Goal: Navigation & Orientation: Find specific page/section

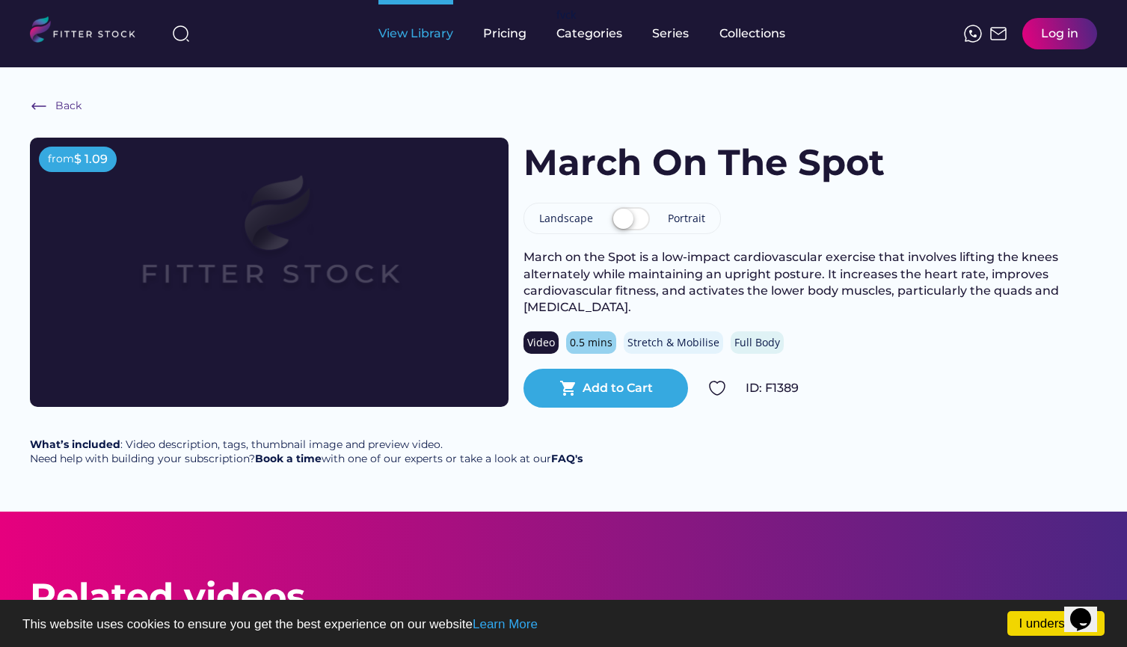
click at [425, 41] on div "View Library" at bounding box center [416, 33] width 75 height 16
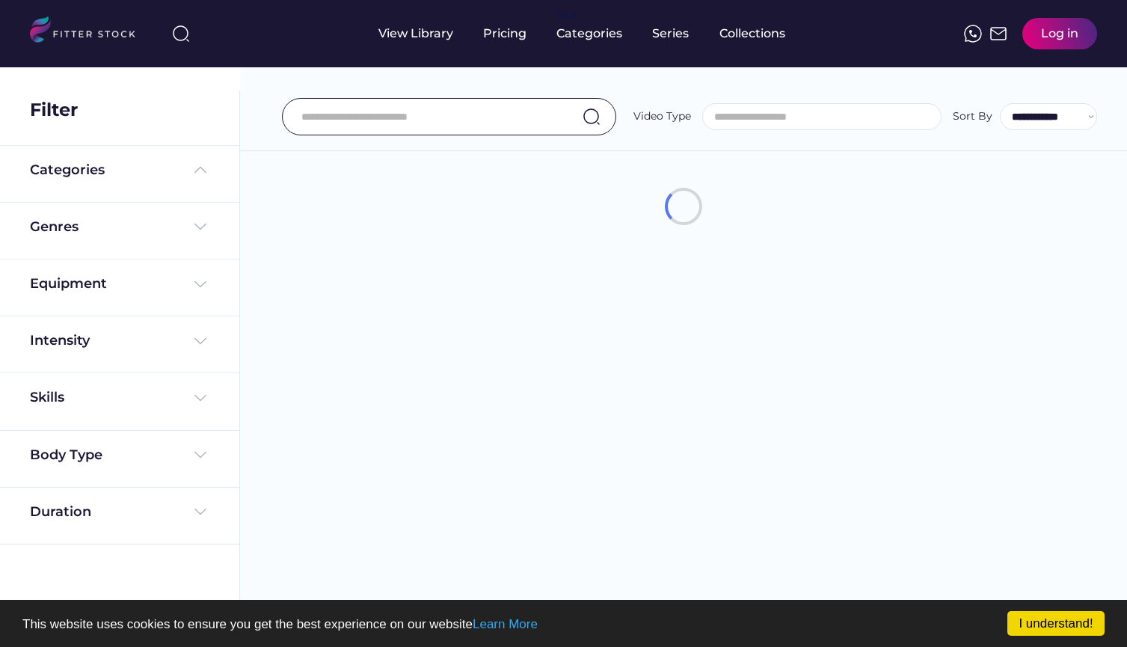
select select
select select "**********"
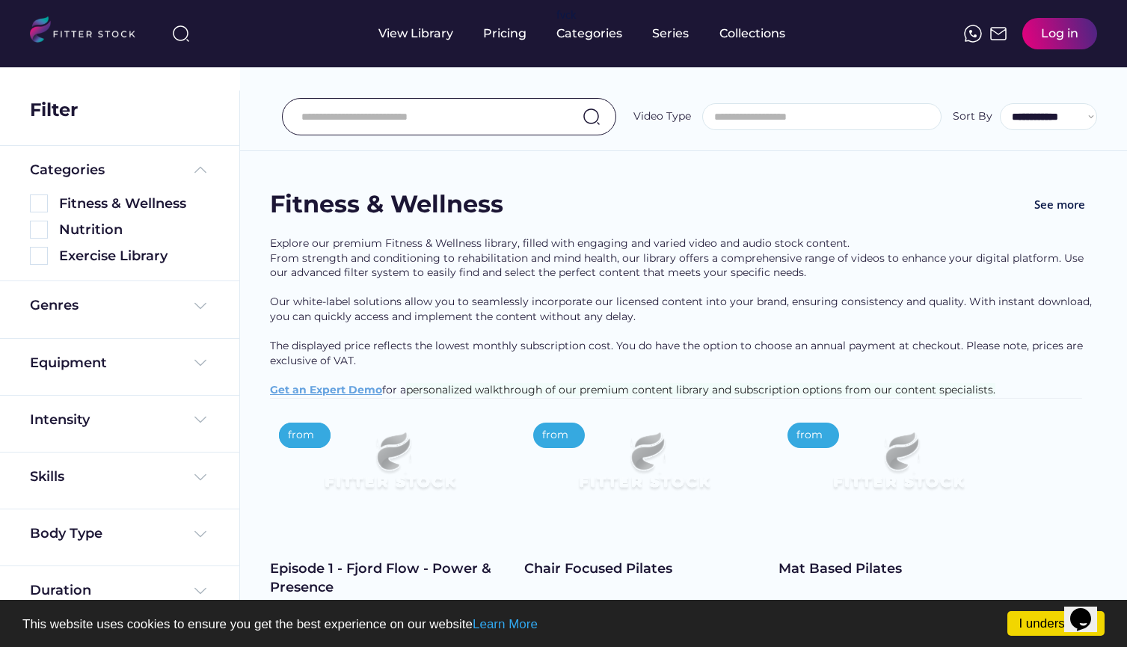
click at [65, 40] on img at bounding box center [89, 31] width 118 height 31
click at [85, 39] on img at bounding box center [89, 31] width 118 height 31
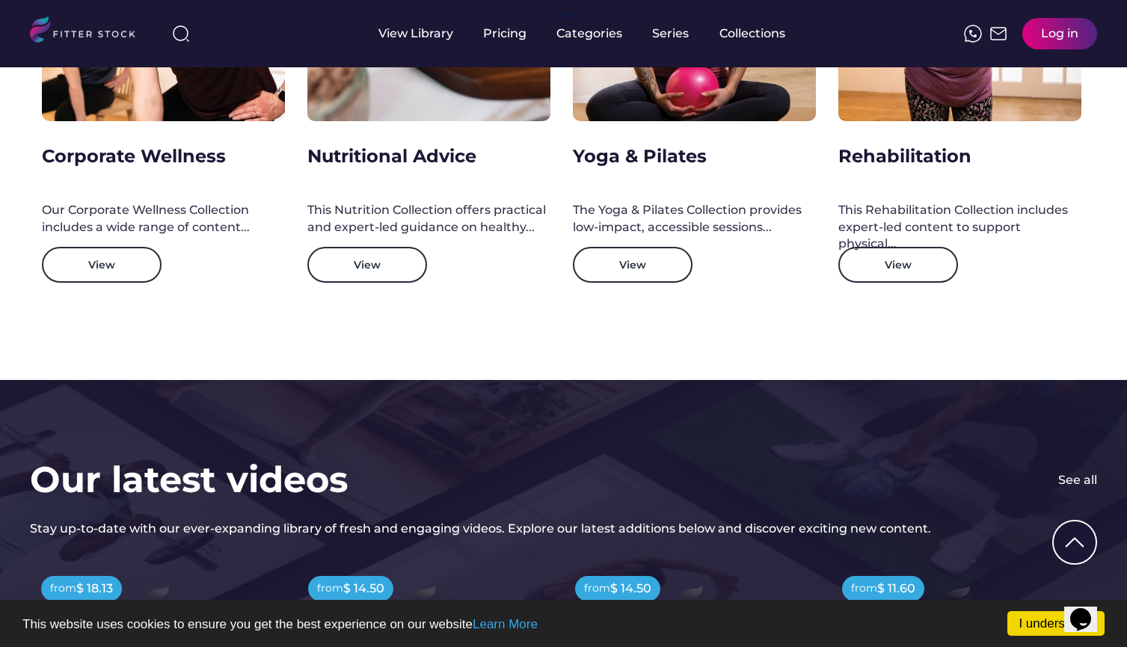
scroll to position [2534, 0]
